Goal: Task Accomplishment & Management: Use online tool/utility

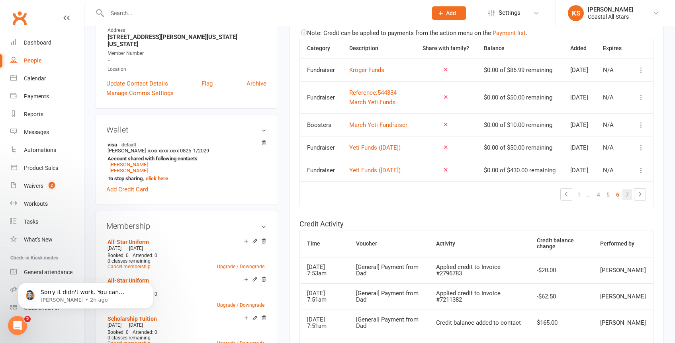
click at [628, 200] on link "7" at bounding box center [627, 194] width 10 height 11
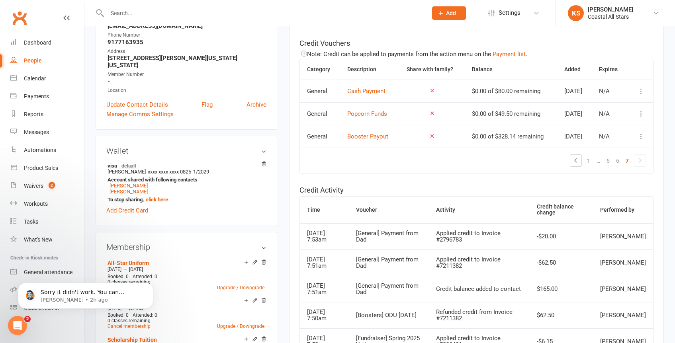
scroll to position [34, 0]
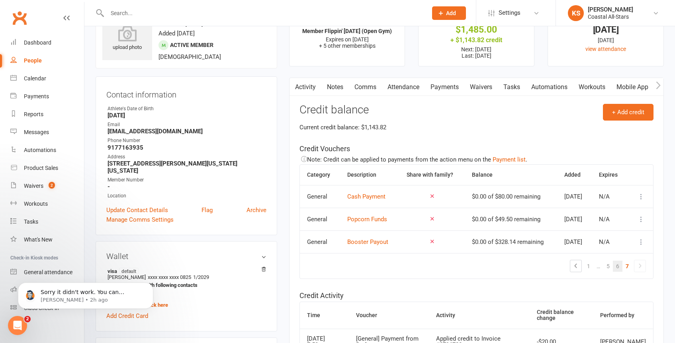
click at [619, 266] on link "6" at bounding box center [618, 266] width 10 height 11
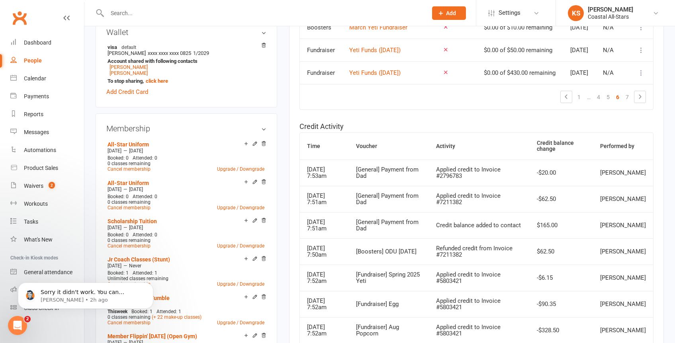
scroll to position [141, 0]
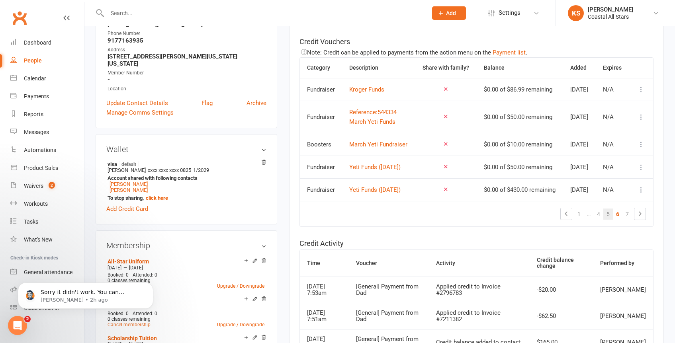
click at [611, 220] on link "5" at bounding box center [608, 214] width 10 height 11
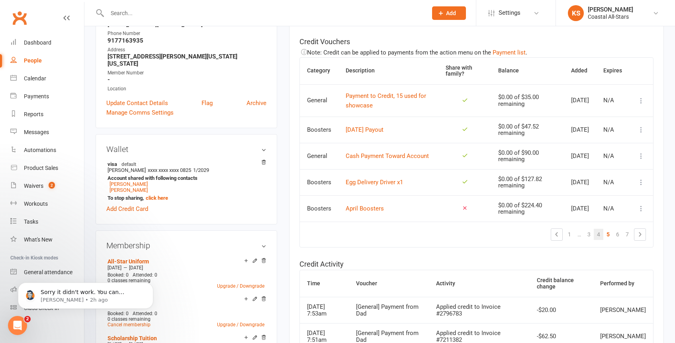
click at [601, 240] on link "4" at bounding box center [598, 234] width 10 height 11
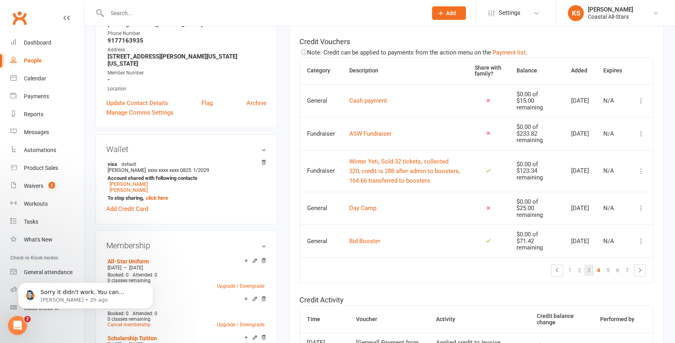
click at [591, 271] on link "3" at bounding box center [589, 270] width 10 height 11
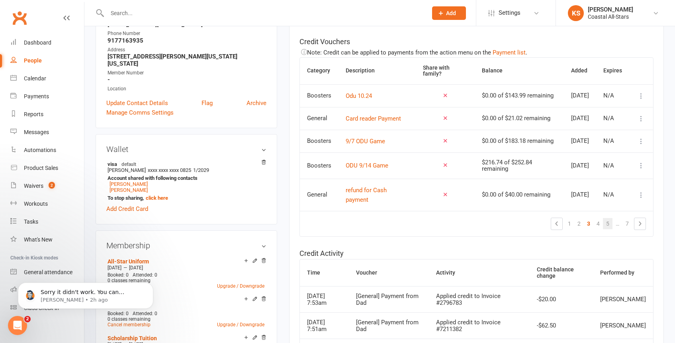
click at [610, 229] on link "5" at bounding box center [608, 223] width 10 height 11
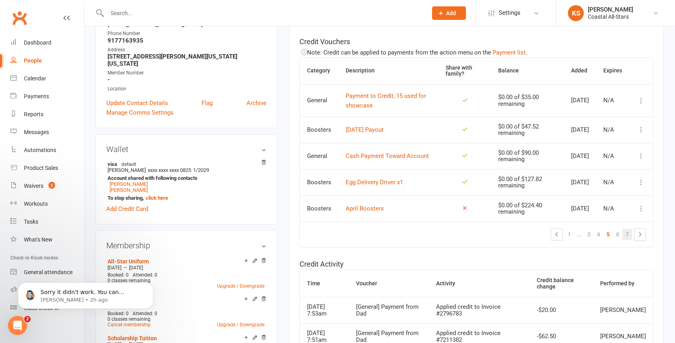
click at [627, 240] on link "7" at bounding box center [627, 234] width 10 height 11
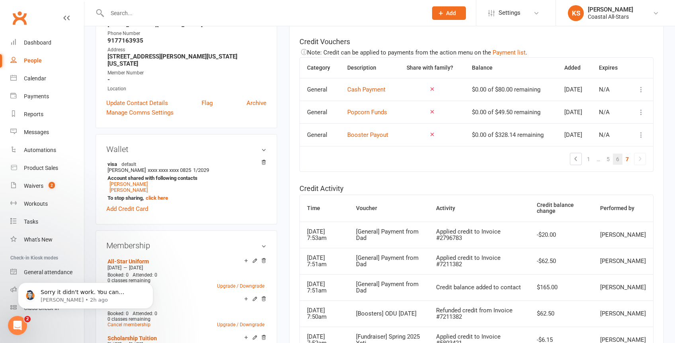
click at [617, 160] on link "6" at bounding box center [618, 159] width 10 height 11
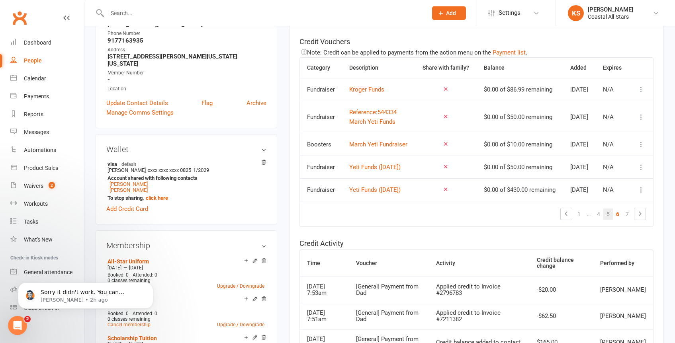
click at [609, 220] on link "5" at bounding box center [608, 214] width 10 height 11
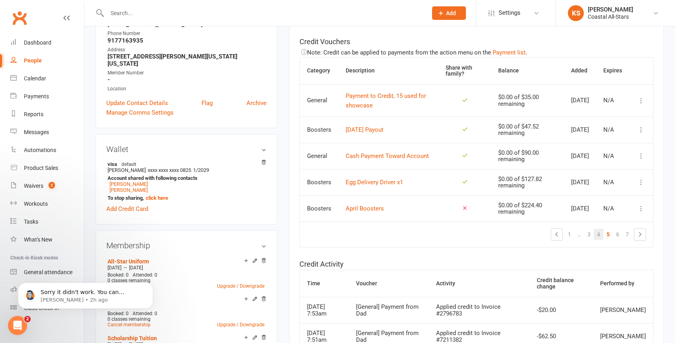
click at [597, 240] on link "4" at bounding box center [598, 234] width 10 height 11
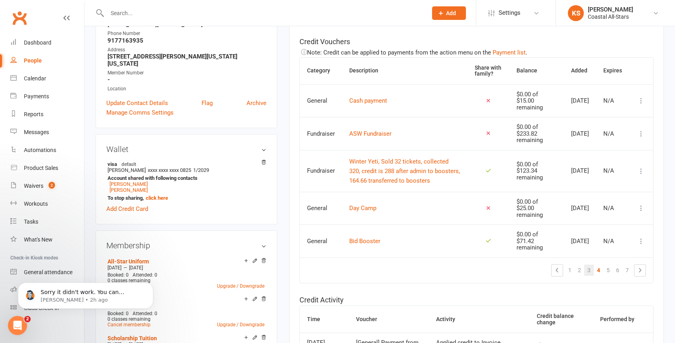
click at [589, 271] on link "3" at bounding box center [589, 270] width 10 height 11
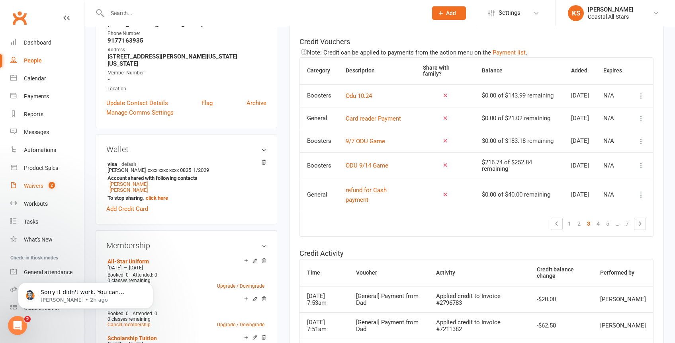
click at [29, 194] on link "Waivers 2" at bounding box center [47, 186] width 74 height 18
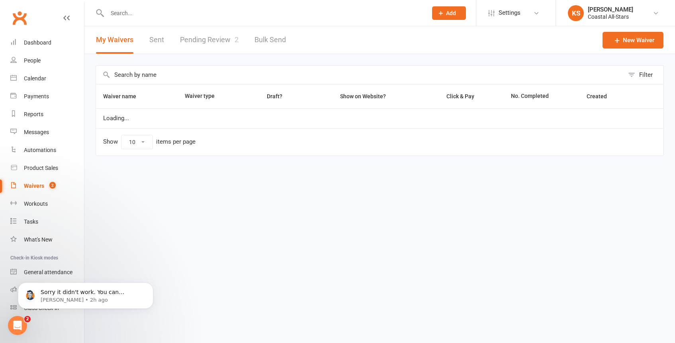
click at [192, 12] on input "text" at bounding box center [263, 13] width 317 height 11
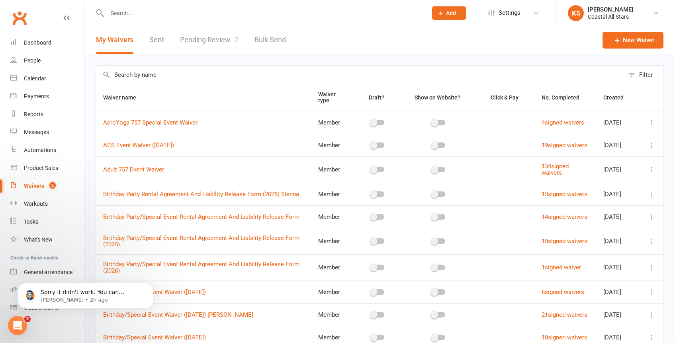
click at [159, 78] on input "text" at bounding box center [360, 75] width 528 height 18
type input "r"
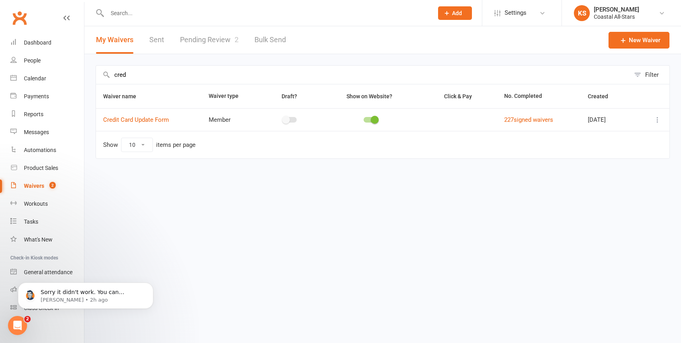
type input "cred"
click at [657, 118] on icon at bounding box center [657, 120] width 8 height 8
click at [616, 169] on link "Copy external link to clipboard" at bounding box center [615, 167] width 94 height 16
